Goal: Check status

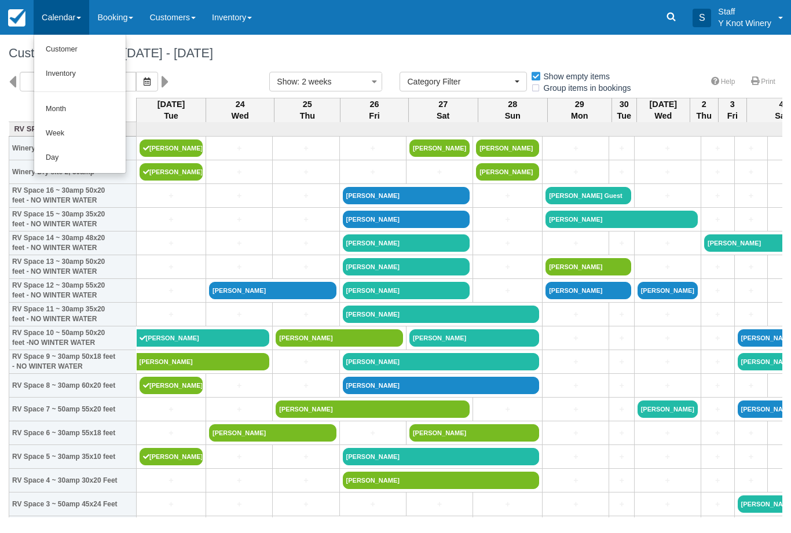
select select
click at [84, 53] on link "Customer" at bounding box center [79, 50] width 91 height 24
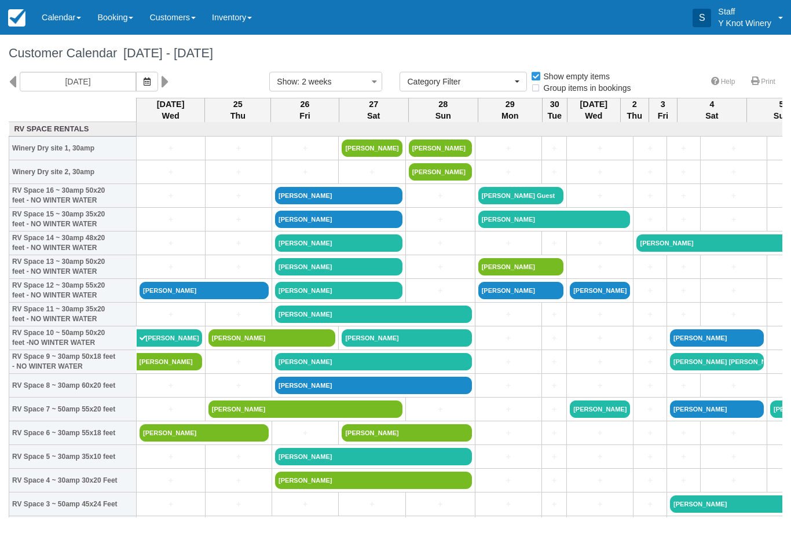
select select
click at [144, 85] on icon "button" at bounding box center [147, 82] width 7 height 8
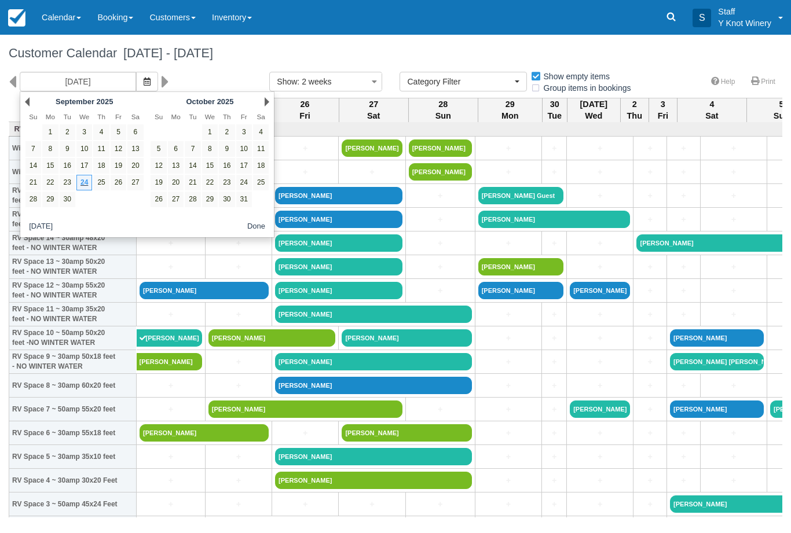
click at [204, 135] on link "1" at bounding box center [210, 132] width 16 height 16
type input "[DATE]"
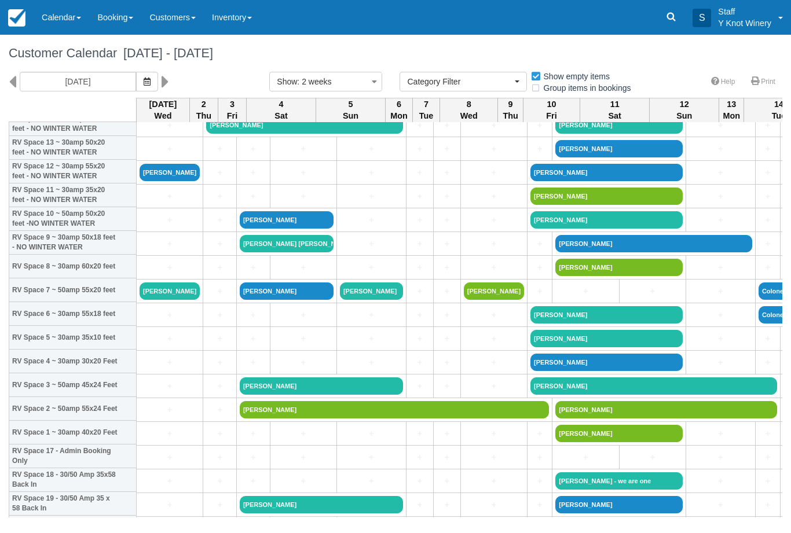
scroll to position [119, 0]
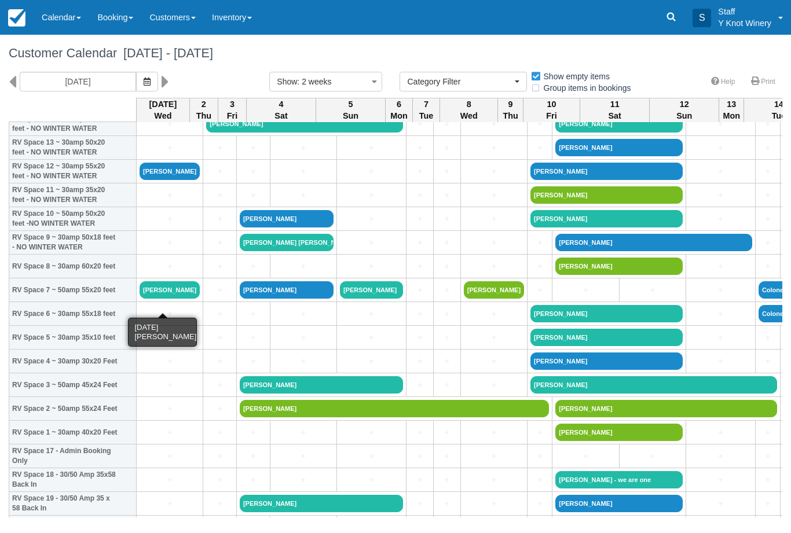
click at [179, 295] on link "[PERSON_NAME]" at bounding box center [170, 289] width 60 height 17
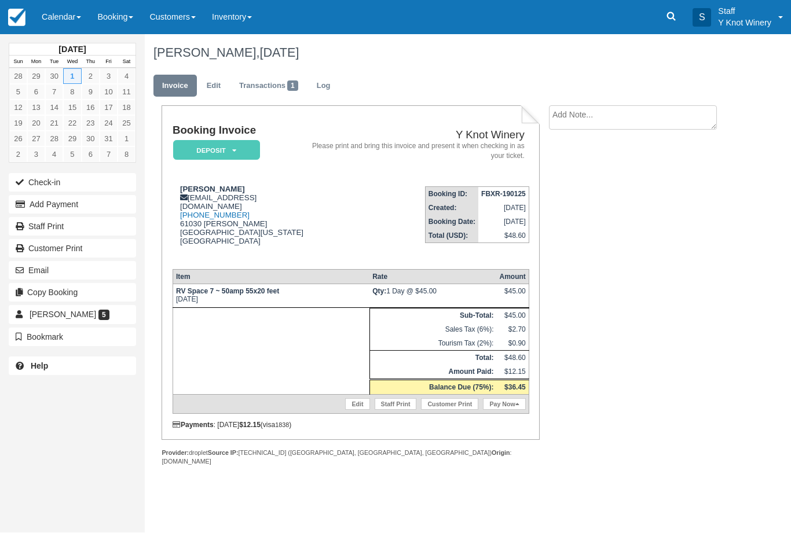
click at [76, 14] on link "Calendar" at bounding box center [62, 17] width 56 height 35
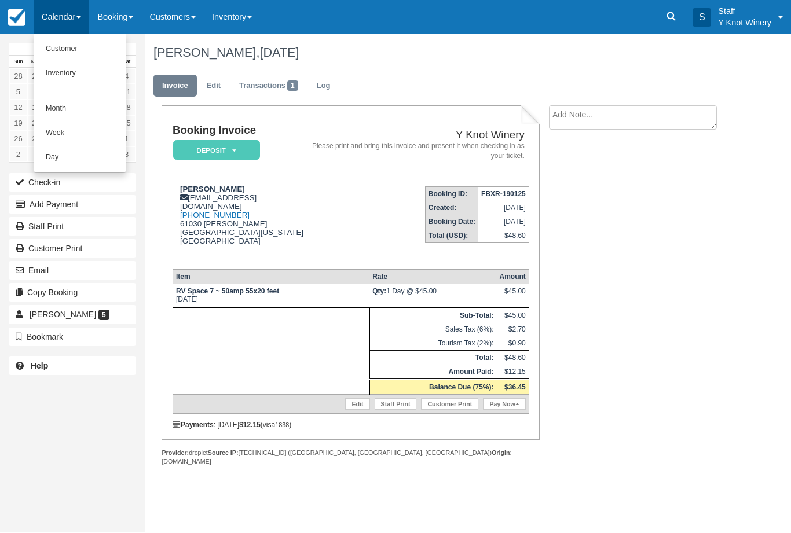
click at [83, 47] on link "Customer" at bounding box center [79, 50] width 91 height 24
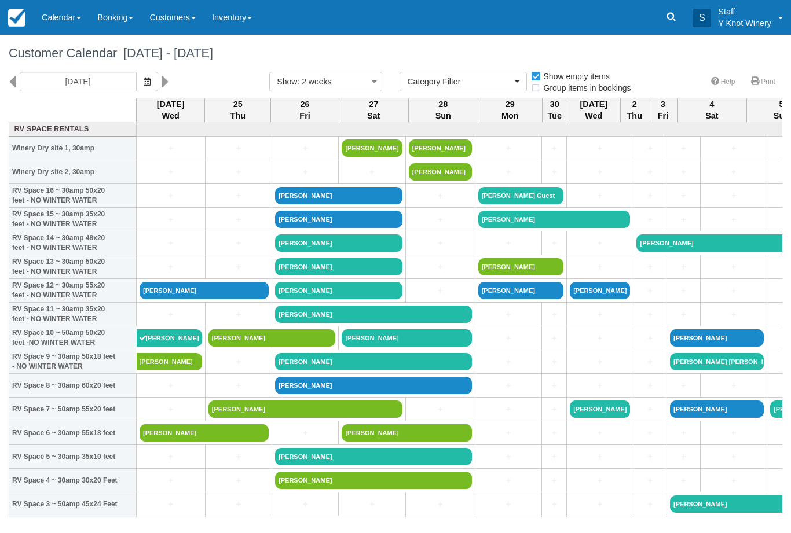
select select
